Goal: Task Accomplishment & Management: Use online tool/utility

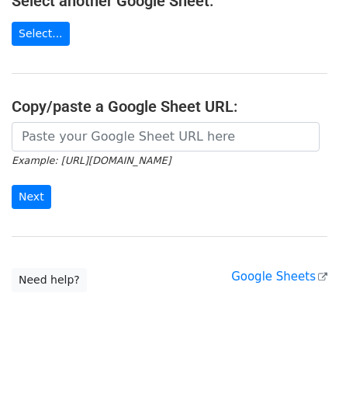
scroll to position [203, 0]
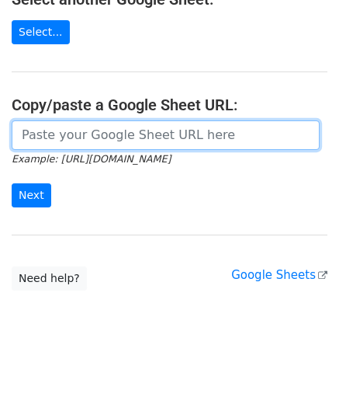
drag, startPoint x: 49, startPoint y: 134, endPoint x: 68, endPoint y: 108, distance: 32.8
click at [50, 134] on input "url" at bounding box center [166, 135] width 308 height 30
paste input "https://docs.google.com/spreadsheets/d/1oIeJeg1RFBTRR23pWcvpJgAujPsblKzZupo2Y5O…"
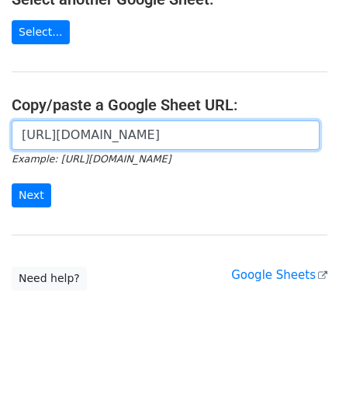
scroll to position [0, 330]
type input "https://docs.google.com/spreadsheets/d/1oIeJeg1RFBTRR23pWcvpJgAujPsblKzZupo2Y5O…"
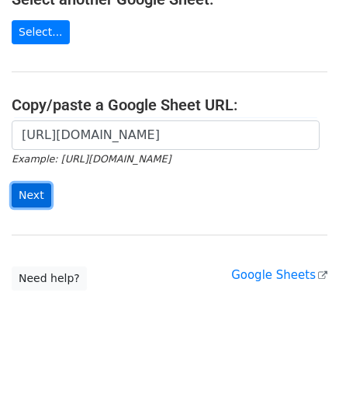
click at [37, 191] on input "Next" at bounding box center [32, 195] width 40 height 24
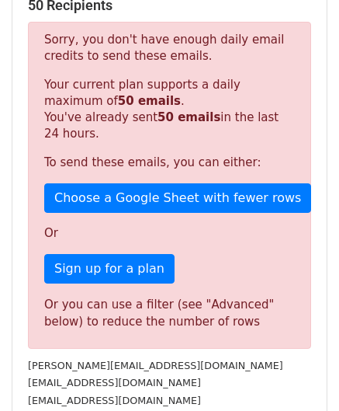
scroll to position [524, 0]
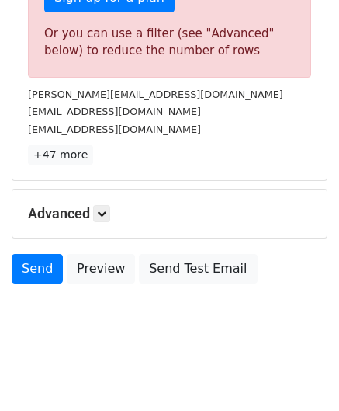
click at [103, 200] on div "Advanced Tracking Track Opens UTM Codes Track Clicks Filters Only include sprea…" at bounding box center [169, 214] width 315 height 48
click at [104, 209] on icon at bounding box center [101, 213] width 9 height 9
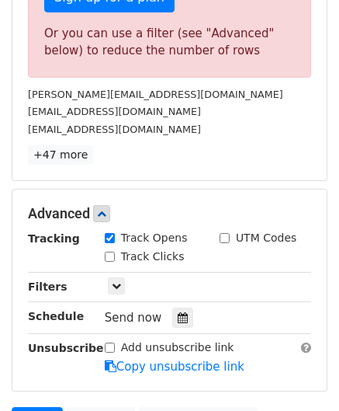
drag, startPoint x: 178, startPoint y: 311, endPoint x: 199, endPoint y: 231, distance: 83.5
click at [178, 312] on icon at bounding box center [183, 317] width 10 height 11
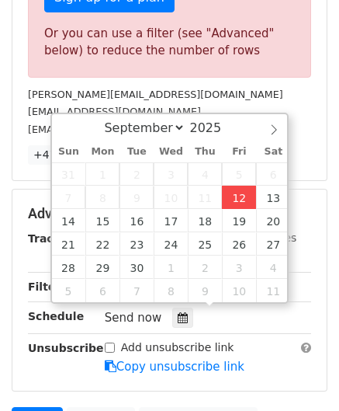
type input "[DATE] 12:00"
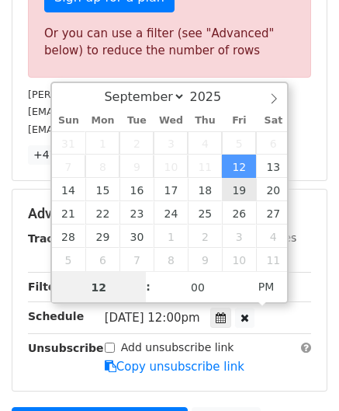
paste input "0"
type input "10"
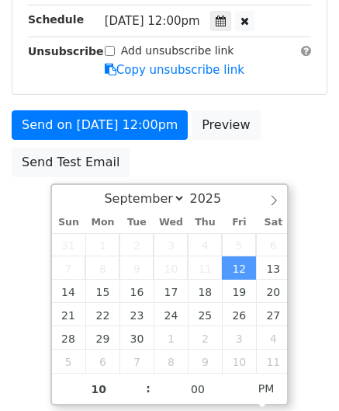
type input "[DATE] 22:00"
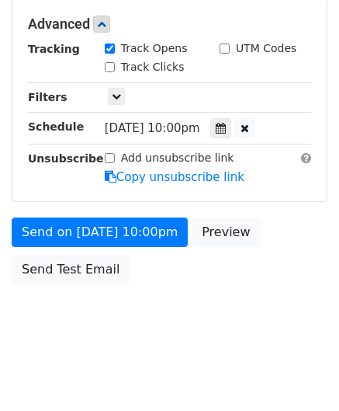
scroll to position [712, 0]
